Goal: Task Accomplishment & Management: Manage account settings

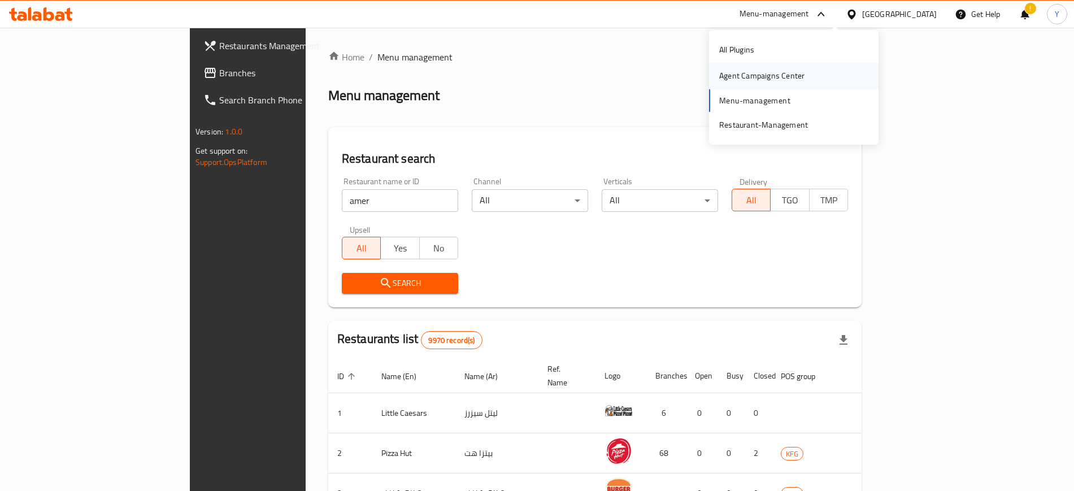
click at [739, 80] on div "Agent Campaigns Center" at bounding box center [761, 76] width 85 height 12
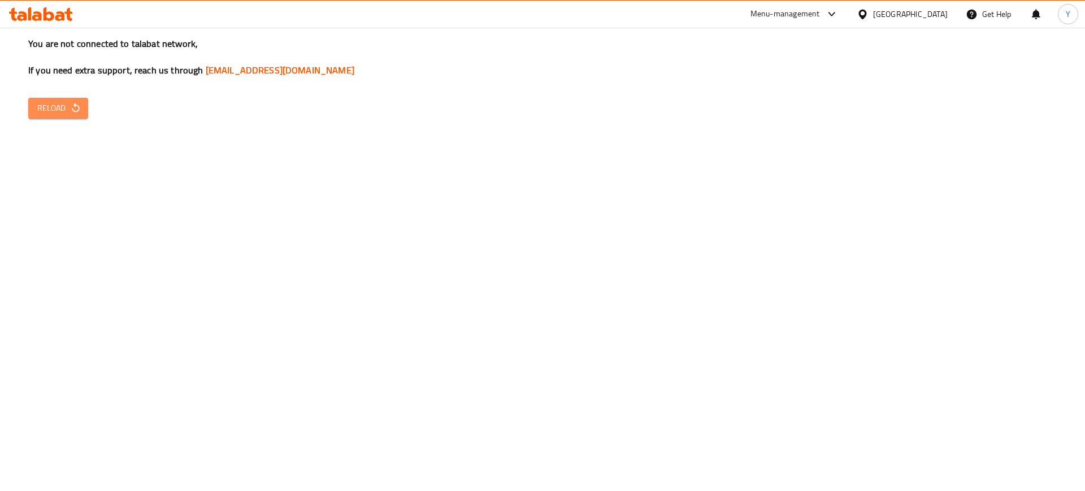
click at [49, 109] on span "Reload" at bounding box center [58, 108] width 42 height 14
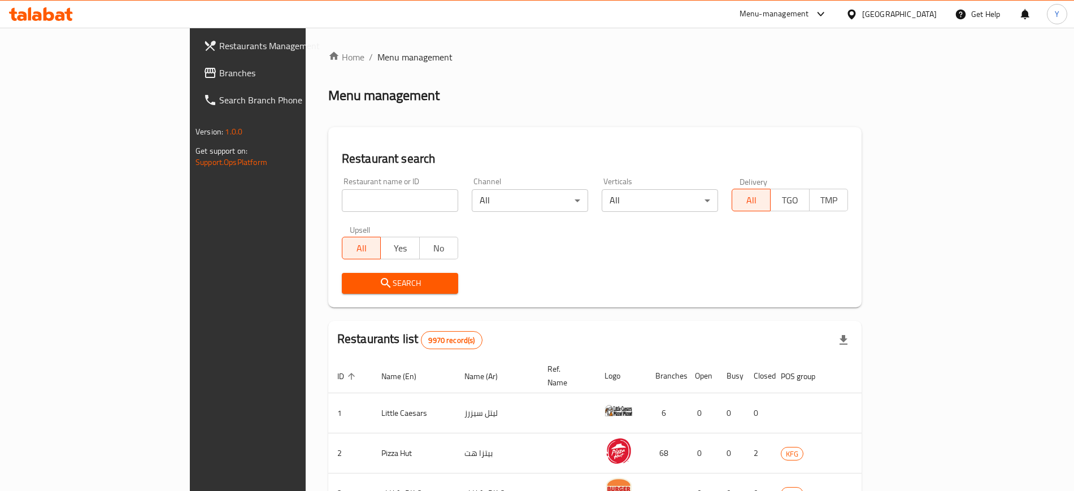
click at [342, 193] on input "search" at bounding box center [400, 200] width 116 height 23
click at [342, 197] on input "search" at bounding box center [400, 200] width 116 height 23
click at [355, 204] on input "search" at bounding box center [400, 200] width 116 height 23
type input "latifa cafe"
click button "Search" at bounding box center [400, 283] width 116 height 21
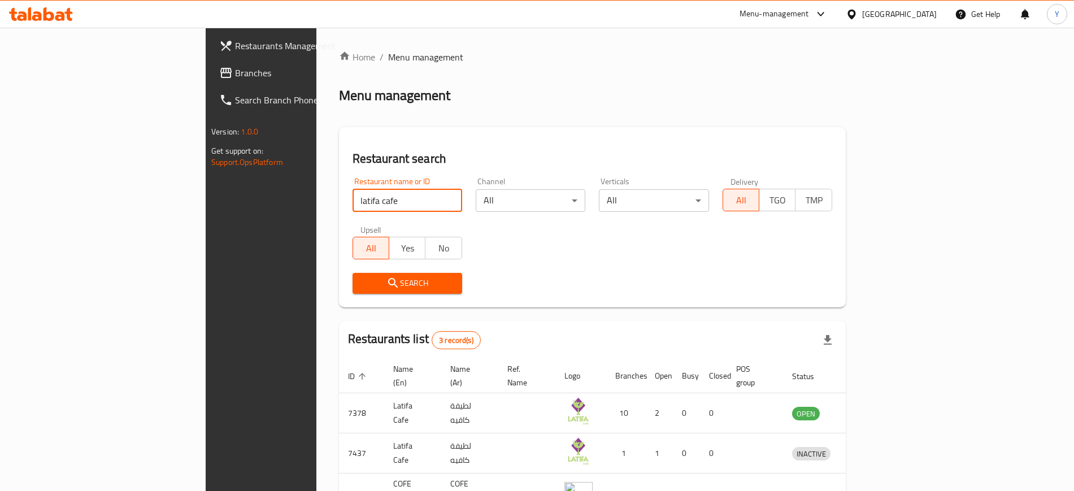
scroll to position [71, 0]
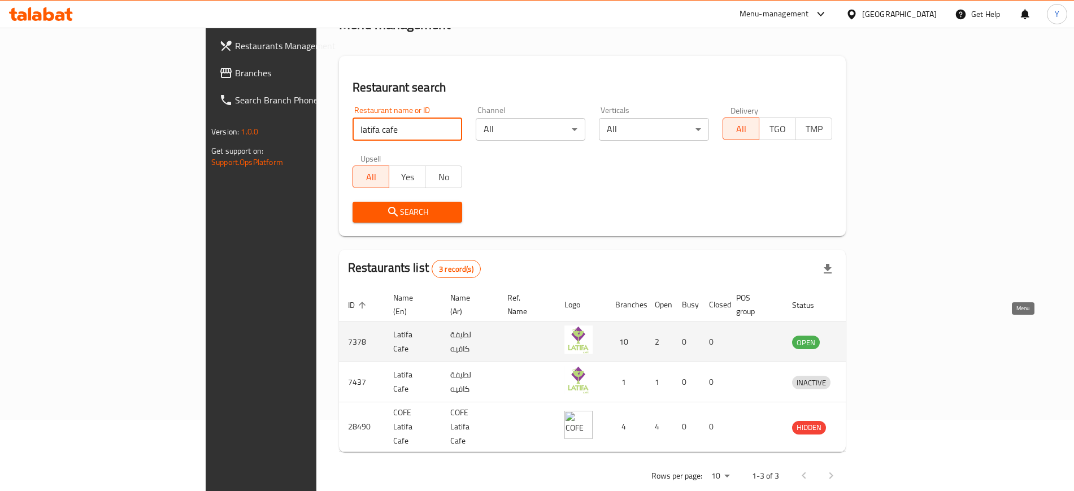
click at [866, 338] on icon "enhanced table" at bounding box center [860, 343] width 12 height 10
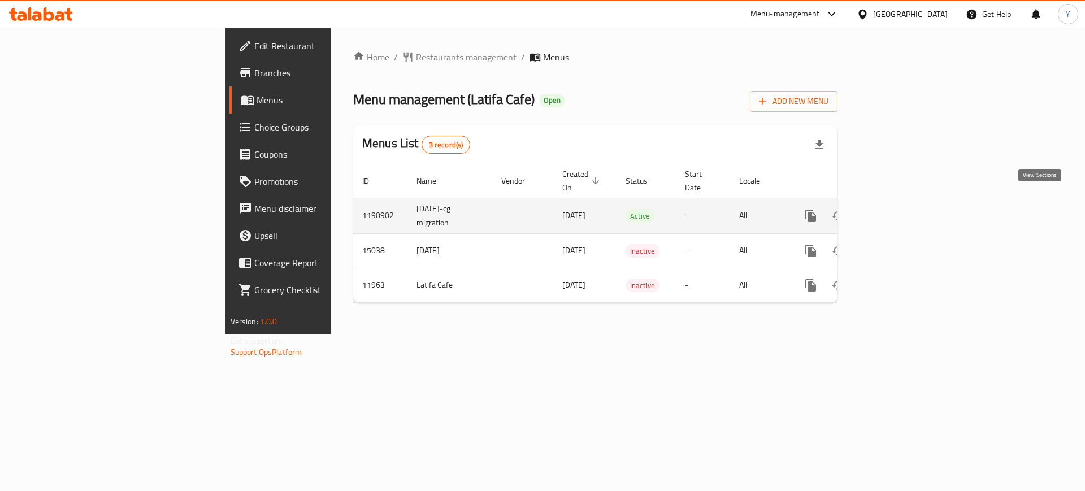
click at [906, 210] on link "enhanced table" at bounding box center [892, 215] width 27 height 27
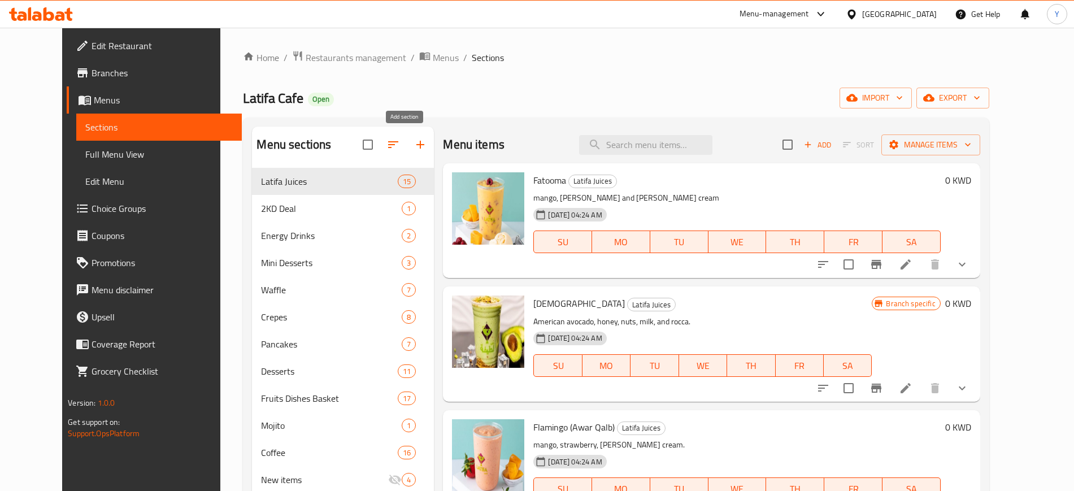
click at [414, 149] on icon "button" at bounding box center [421, 145] width 14 height 14
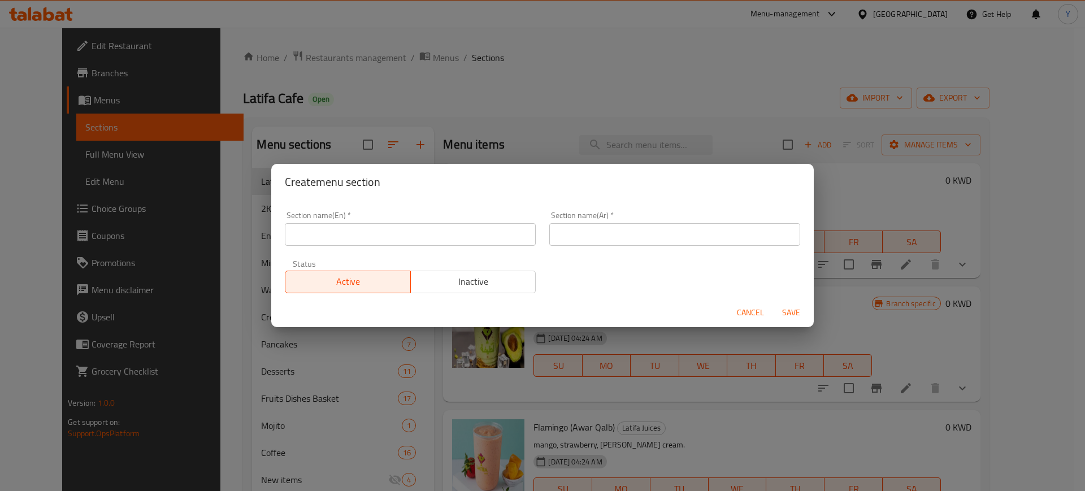
click at [345, 226] on input "text" at bounding box center [410, 234] width 251 height 23
type input "M"
type input "Offers"
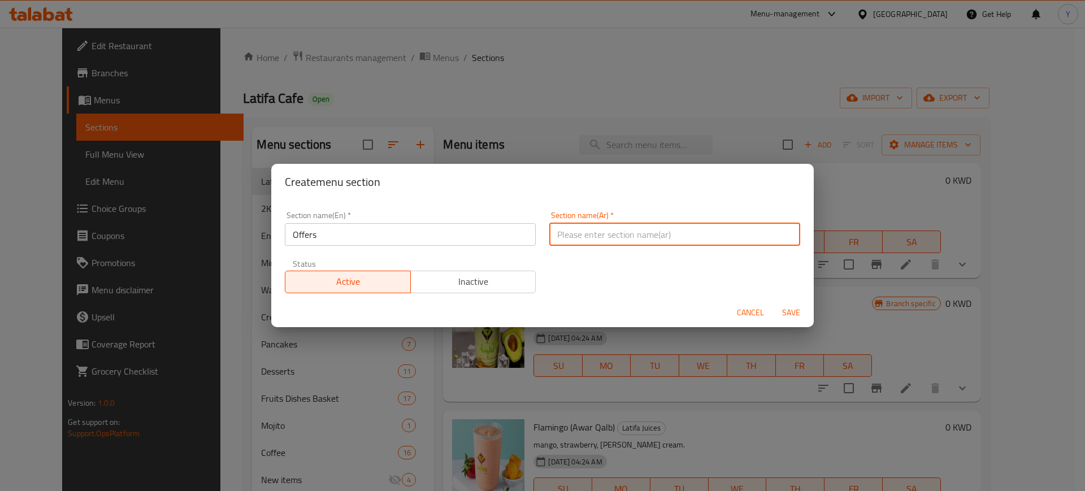
click at [587, 240] on input "text" at bounding box center [674, 234] width 251 height 23
type input "عروض"
click at [784, 319] on button "Save" at bounding box center [791, 312] width 36 height 21
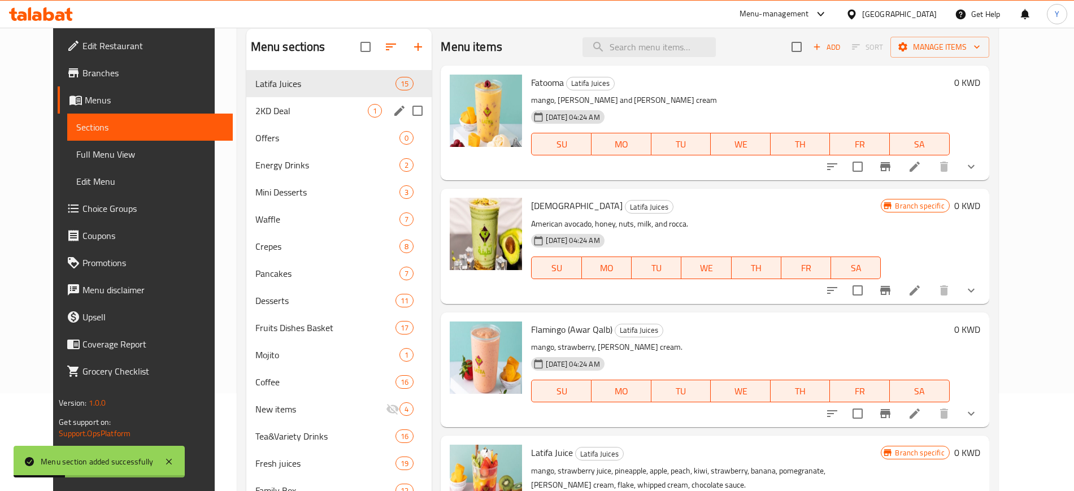
scroll to position [96, 0]
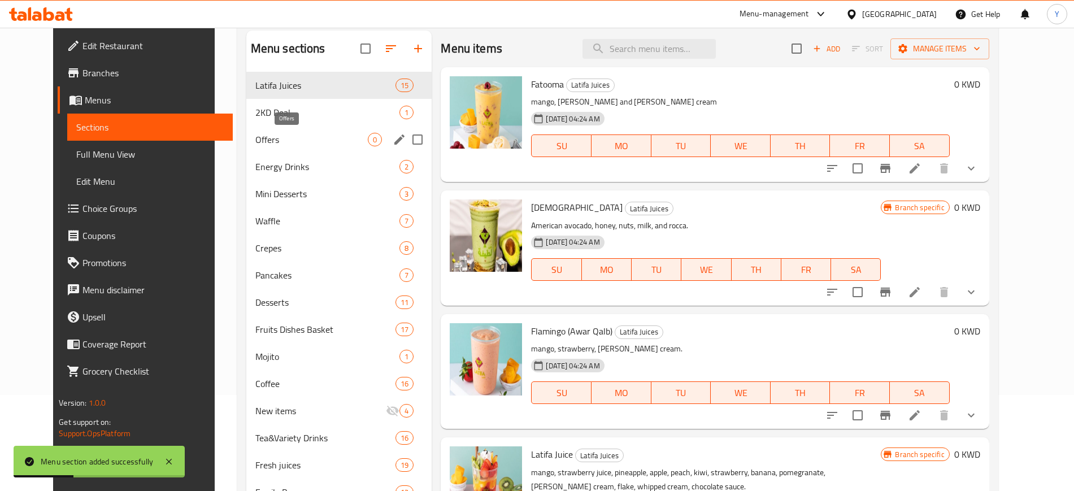
click at [263, 137] on span "Offers" at bounding box center [311, 140] width 113 height 14
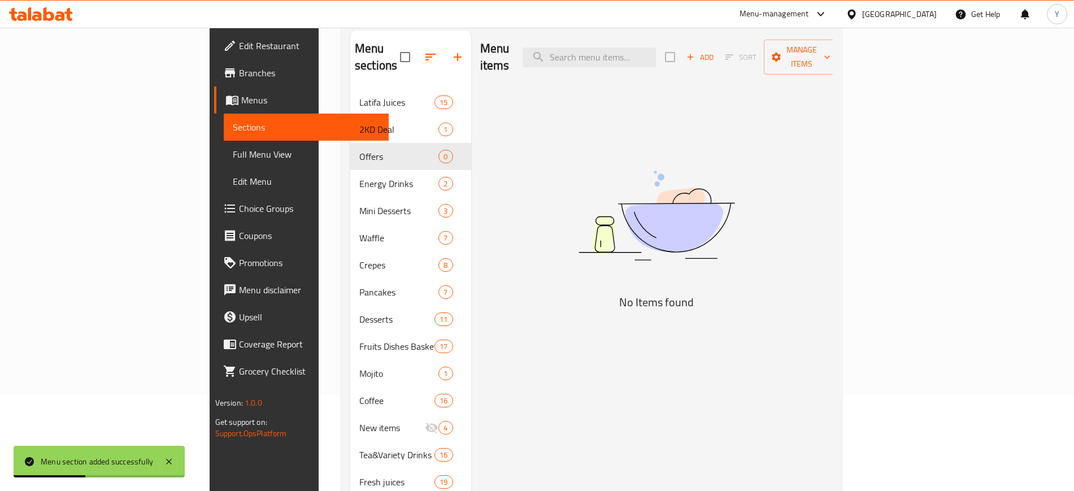
scroll to position [18, 0]
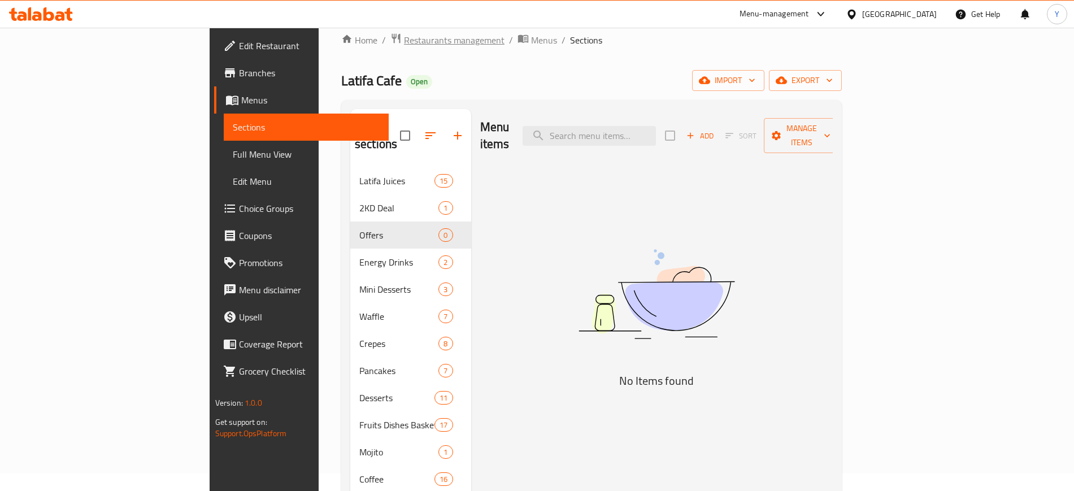
click at [404, 42] on span "Restaurants management" at bounding box center [454, 40] width 101 height 14
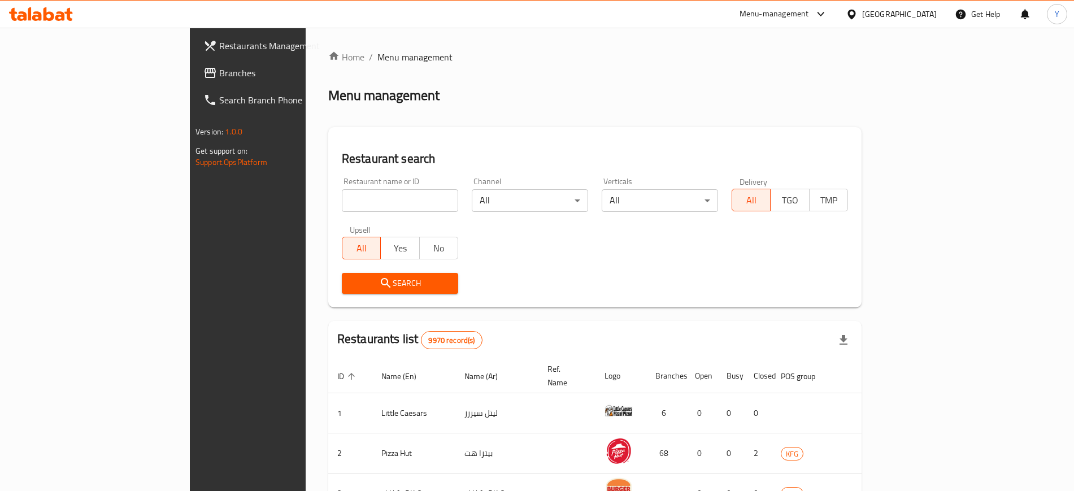
click at [342, 201] on input "search" at bounding box center [400, 200] width 116 height 23
type input "midan grills"
click button "Search" at bounding box center [400, 283] width 116 height 21
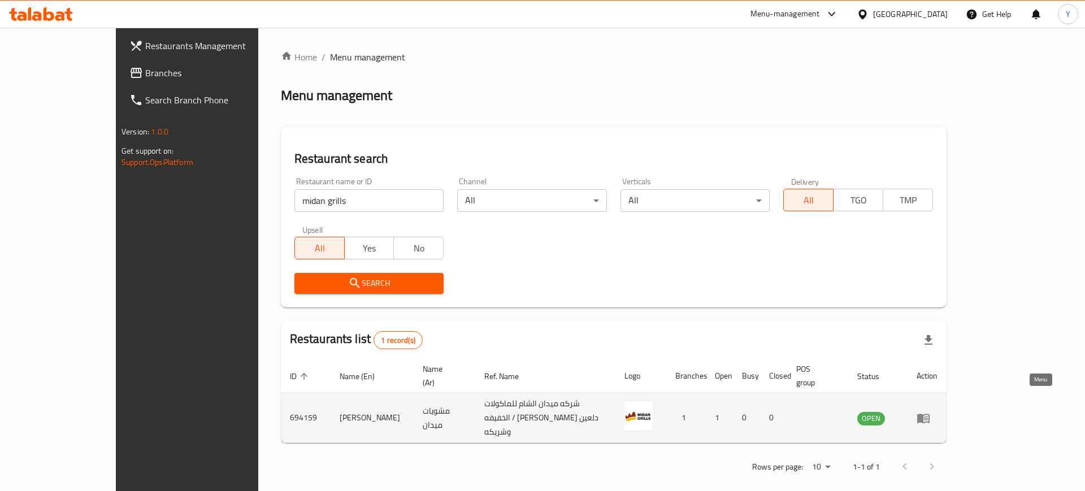
click at [930, 411] on icon "enhanced table" at bounding box center [924, 418] width 14 height 14
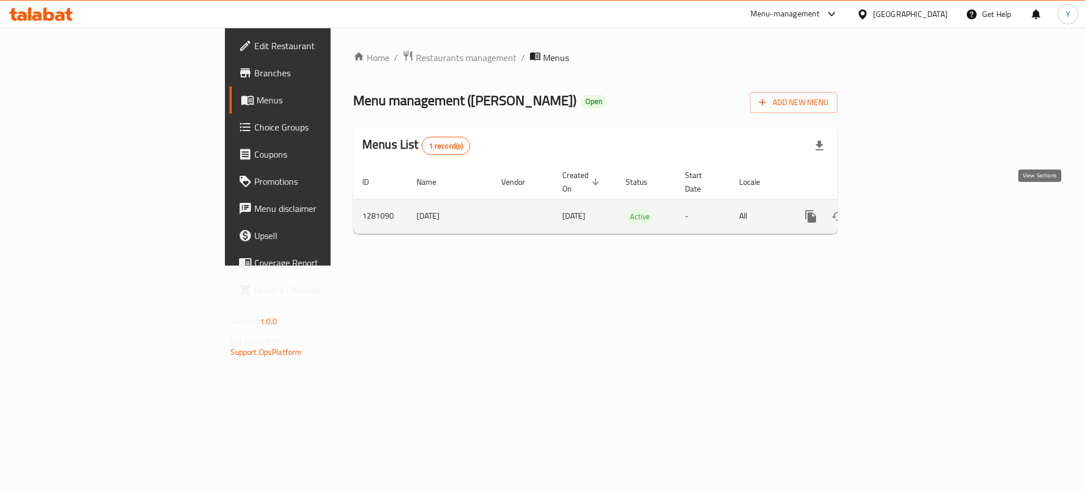
click at [906, 212] on link "enhanced table" at bounding box center [892, 216] width 27 height 27
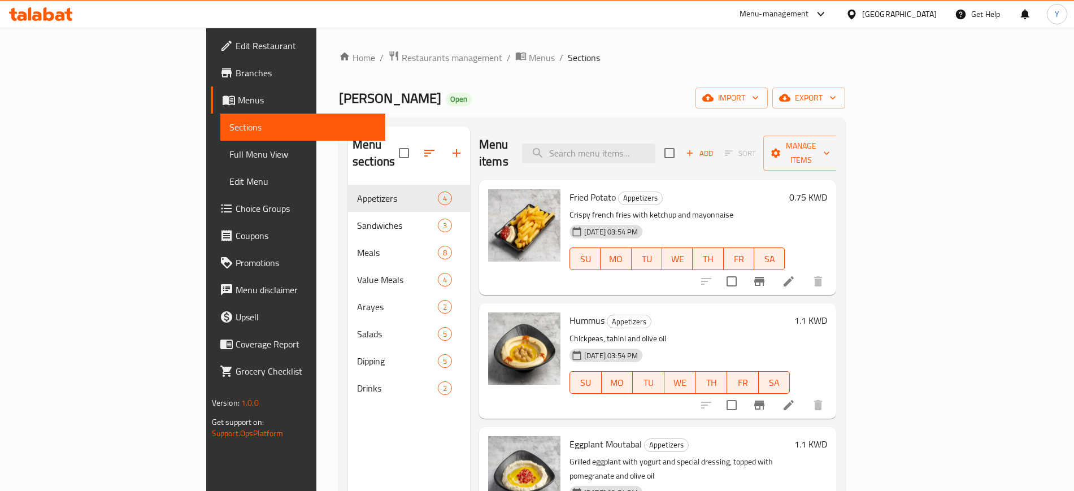
scroll to position [31, 0]
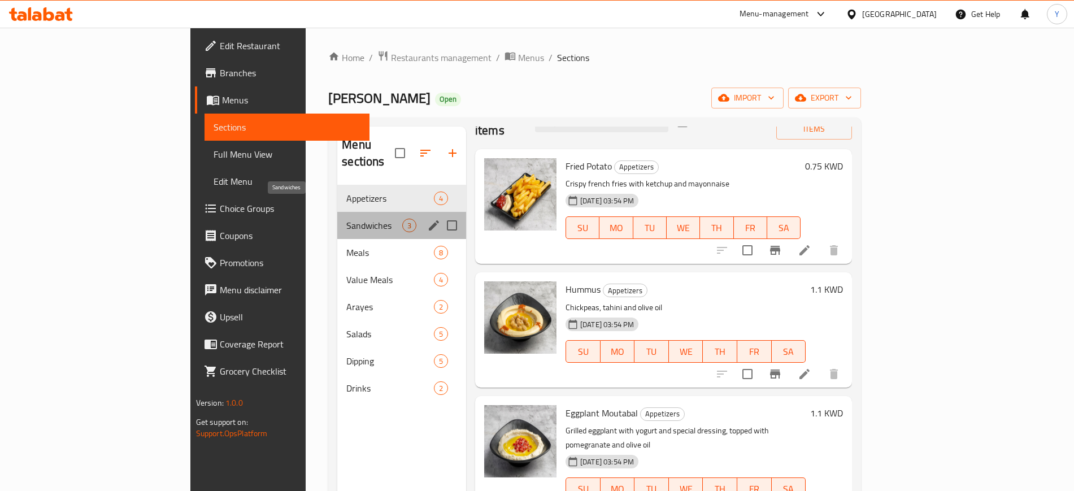
click at [346, 219] on span "Sandwiches" at bounding box center [374, 226] width 56 height 14
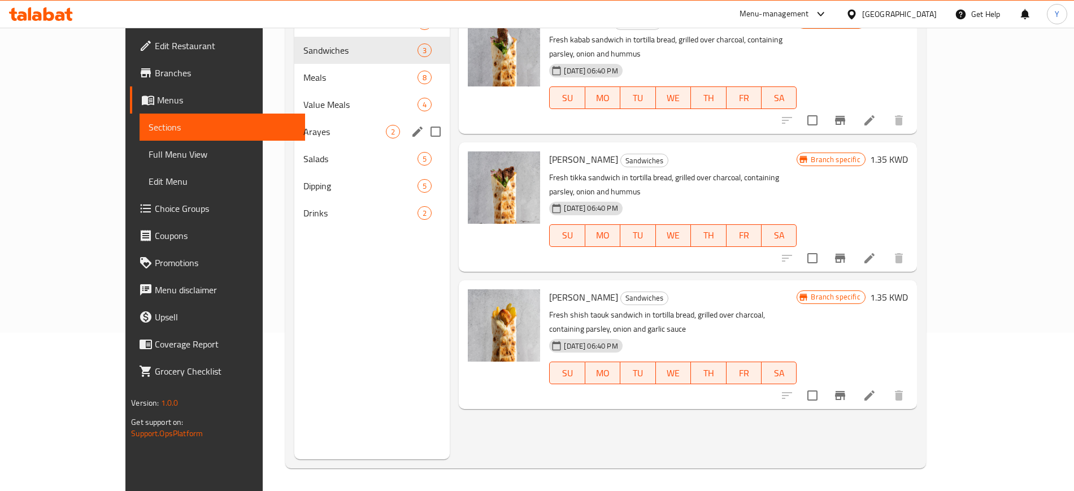
scroll to position [113, 0]
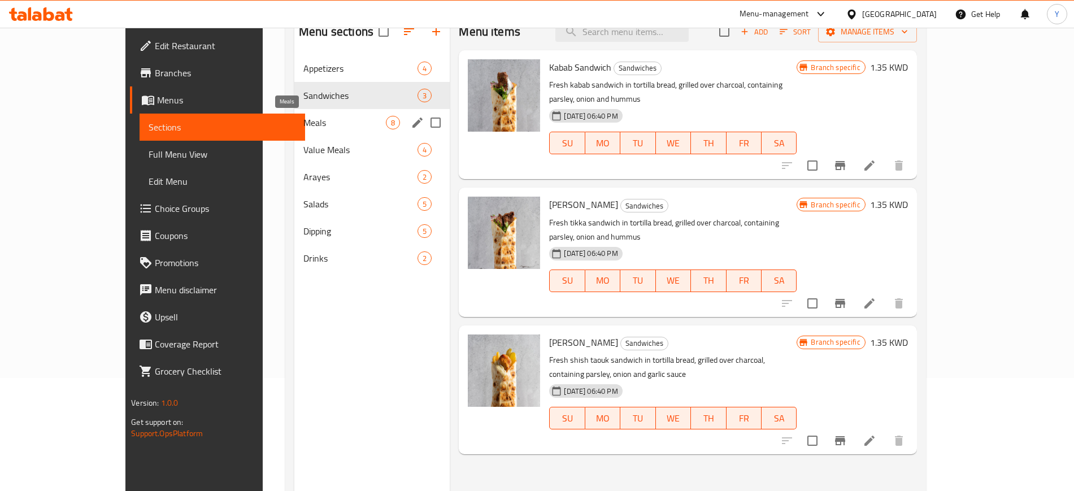
click at [303, 116] on span "Meals" at bounding box center [344, 123] width 83 height 14
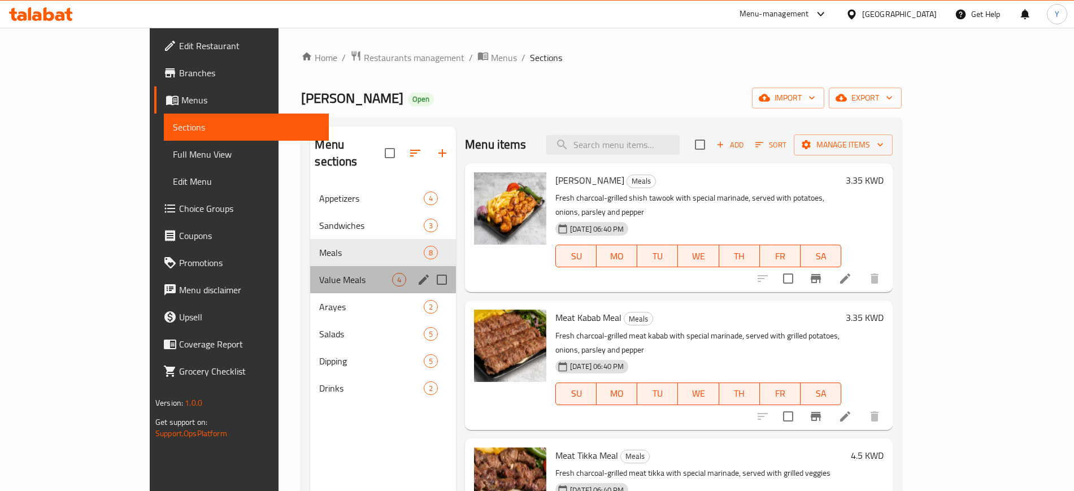
click at [310, 271] on div "Value Meals 4" at bounding box center [383, 279] width 146 height 27
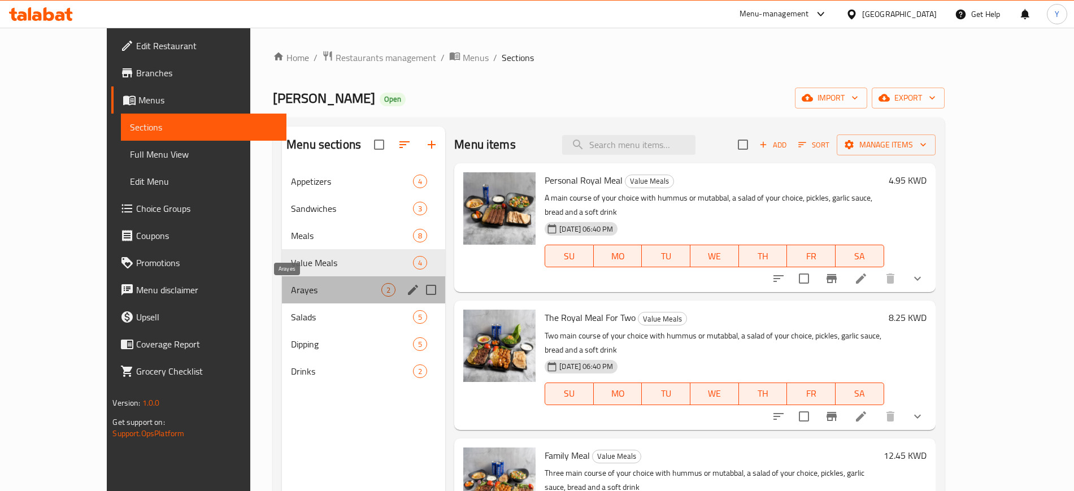
click at [291, 296] on span "Arayes" at bounding box center [336, 290] width 90 height 14
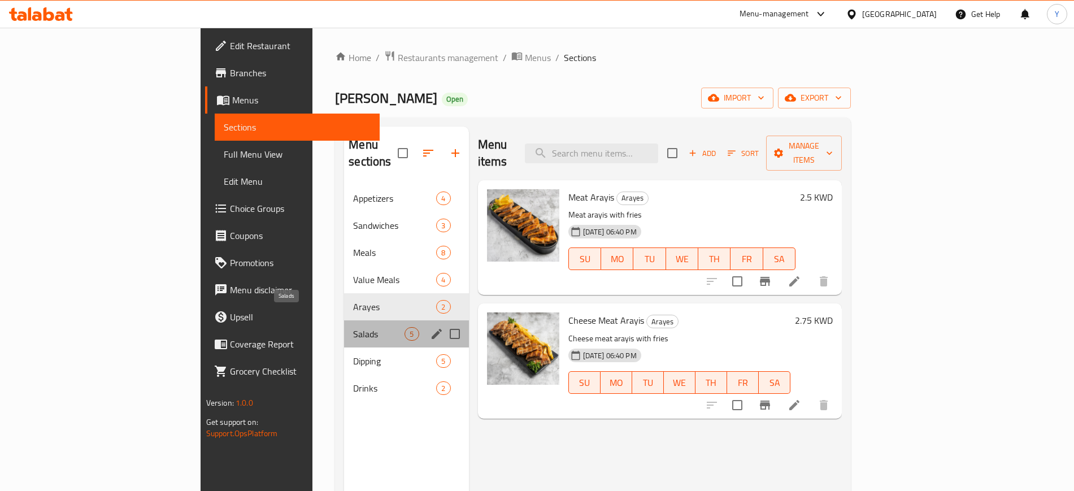
click at [353, 327] on span "Salads" at bounding box center [378, 334] width 51 height 14
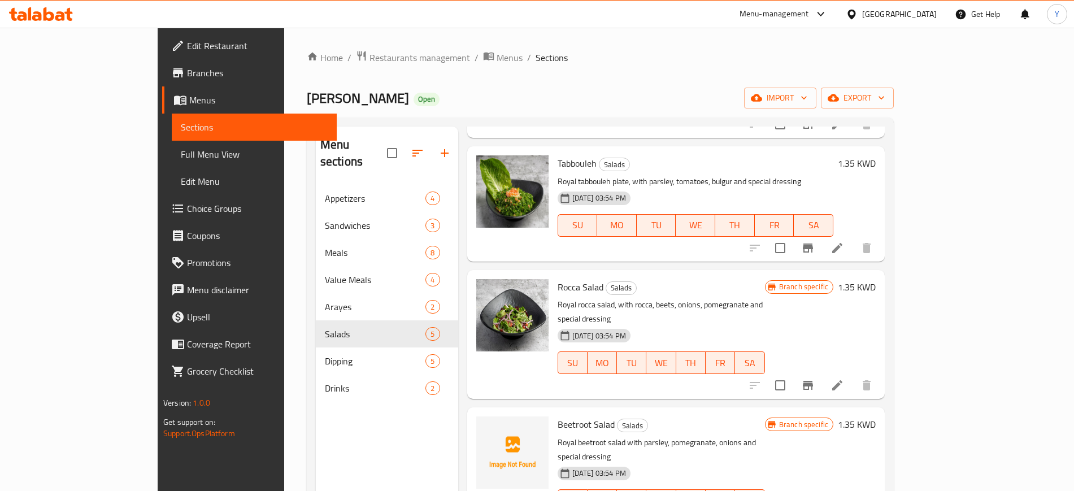
scroll to position [158, 0]
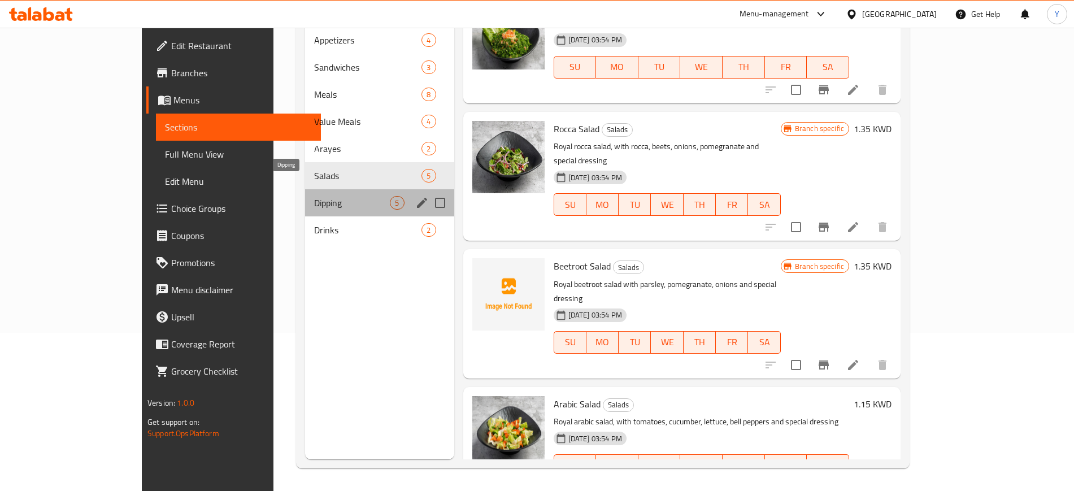
click at [335, 196] on span "Dipping" at bounding box center [352, 203] width 76 height 14
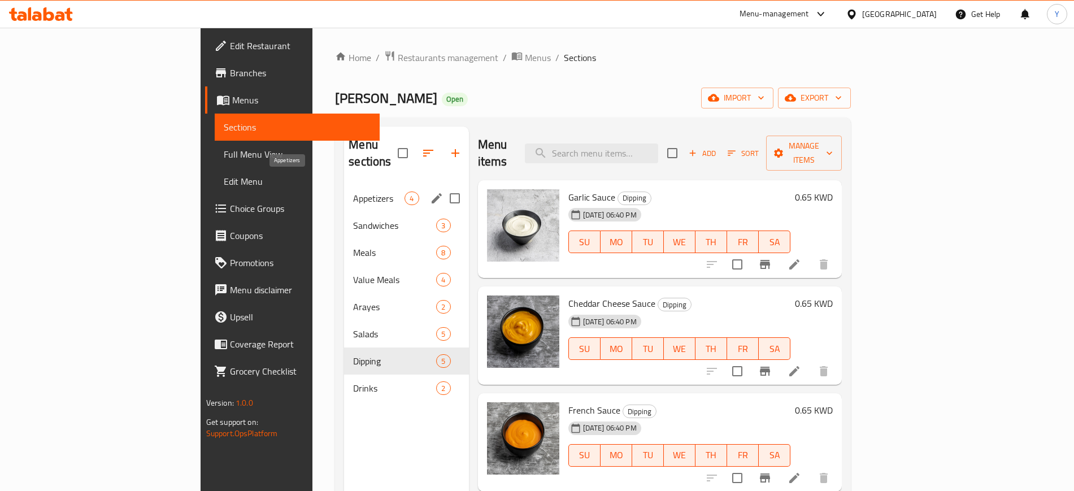
click at [353, 192] on span "Appetizers" at bounding box center [378, 199] width 51 height 14
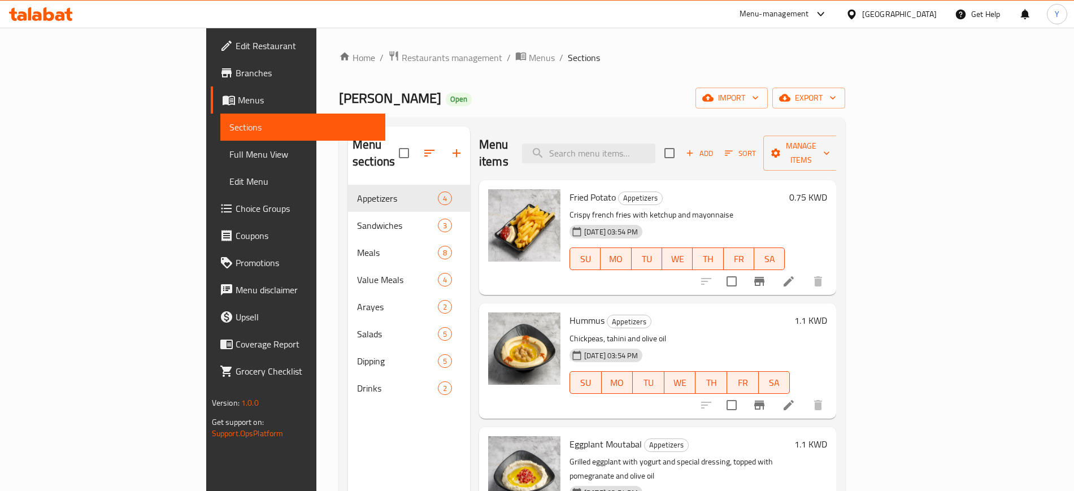
click at [662, 45] on div "Home / Restaurants management / Menus / Sections Midan Grills Open import expor…" at bounding box center [592, 339] width 552 height 622
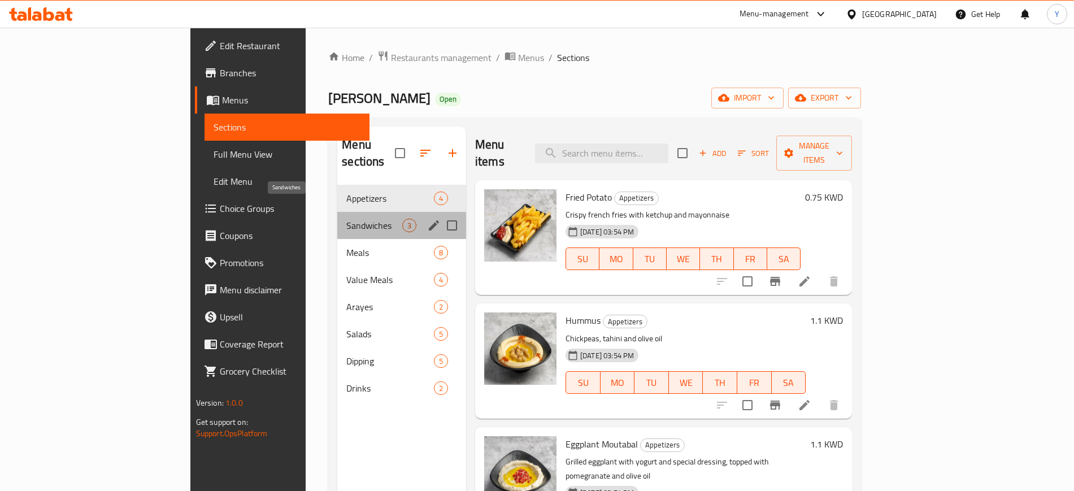
click at [346, 219] on span "Sandwiches" at bounding box center [374, 226] width 56 height 14
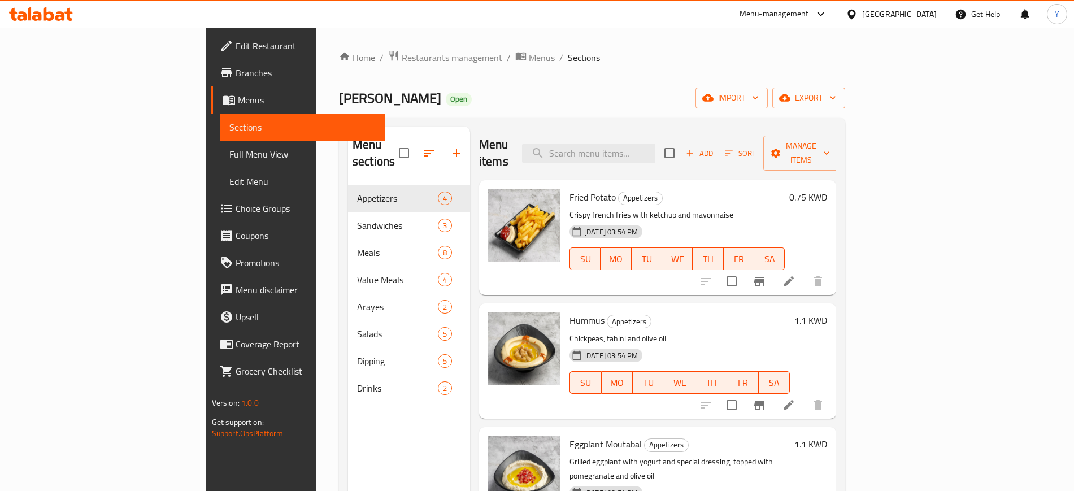
click at [809, 14] on div "Menu-management" at bounding box center [775, 14] width 70 height 14
click at [751, 72] on div "Agent Campaigns Center" at bounding box center [761, 76] width 85 height 12
